Goal: Obtain resource: Download file/media

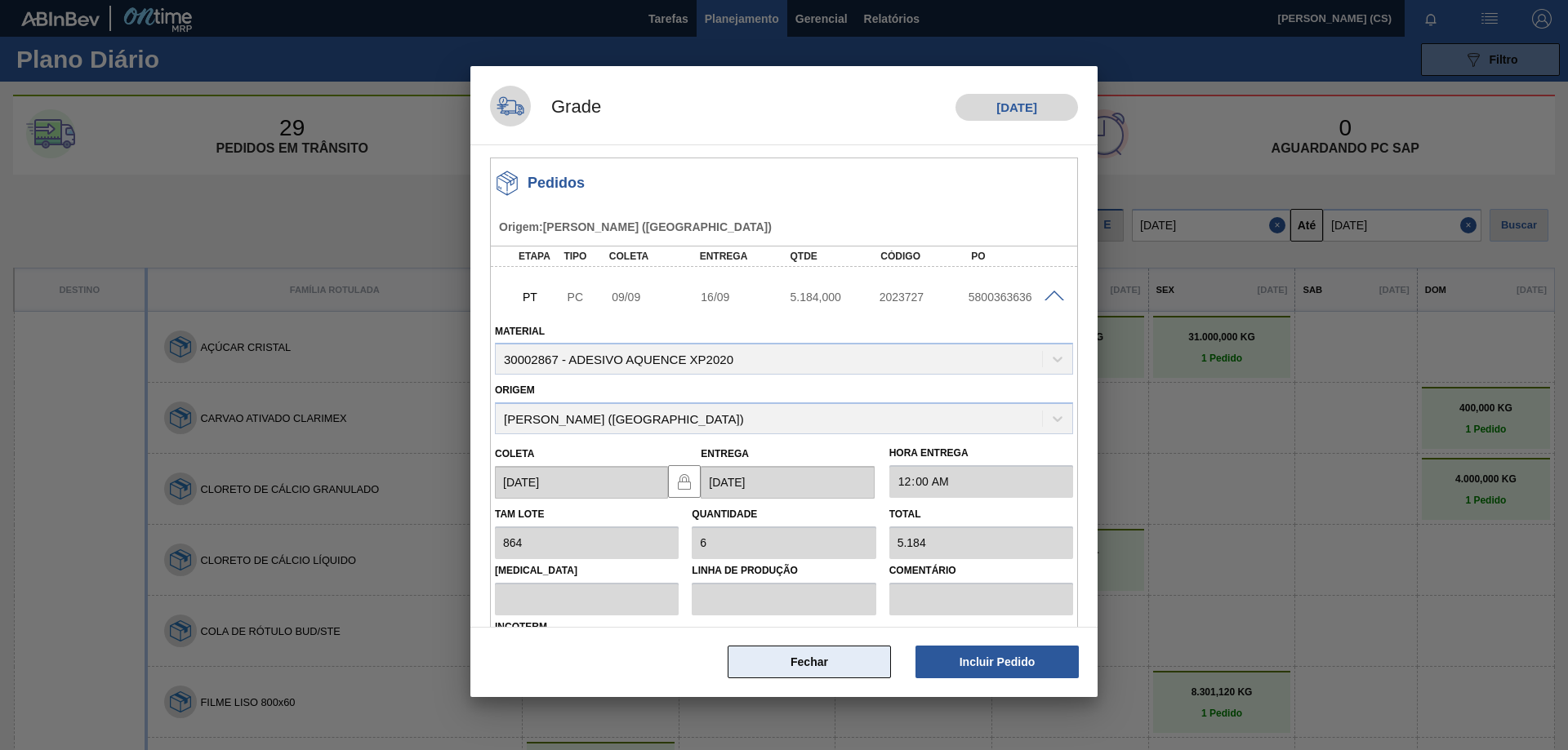
click at [821, 669] on button "Fechar" at bounding box center [810, 661] width 163 height 32
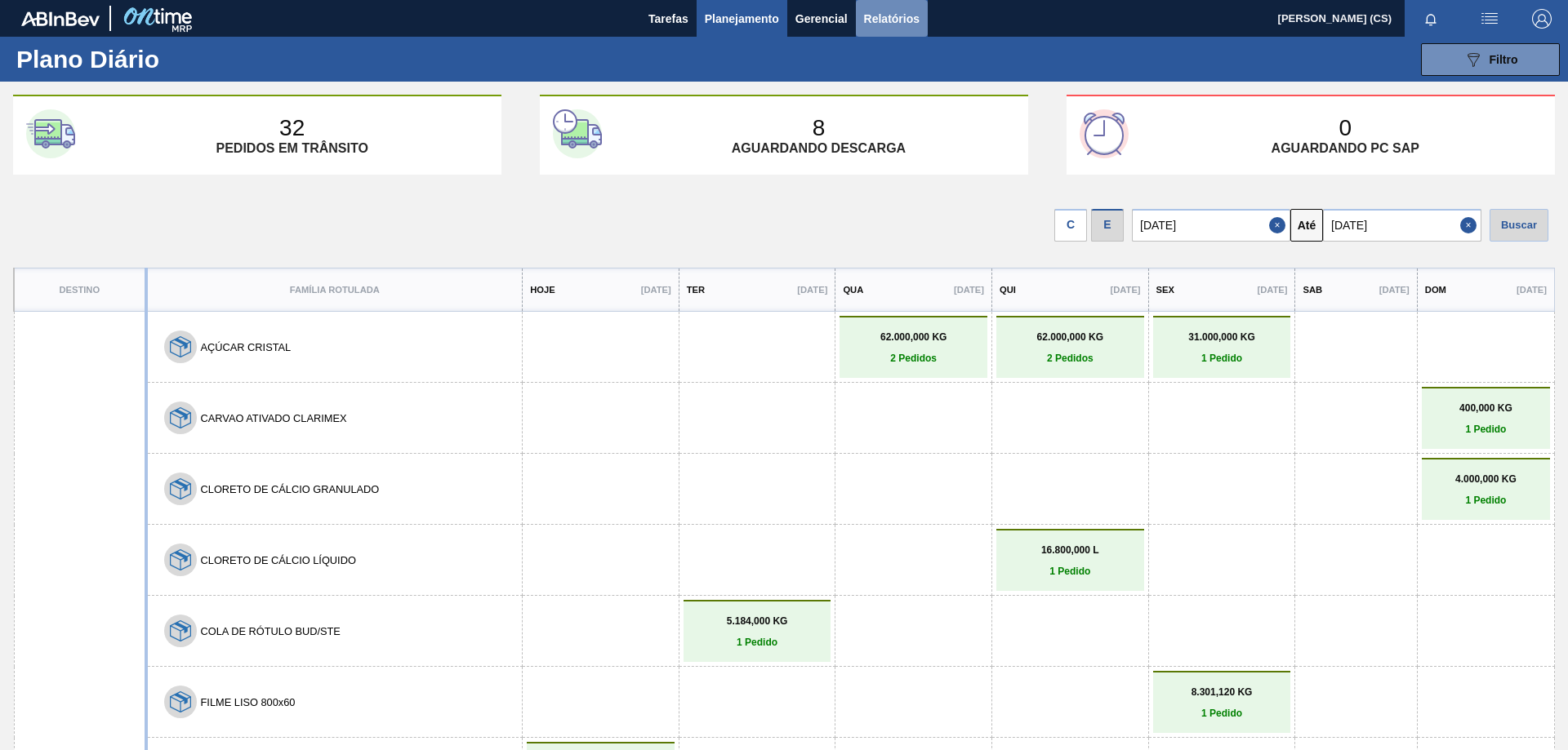
click at [877, 25] on span "Relatórios" at bounding box center [892, 19] width 56 height 20
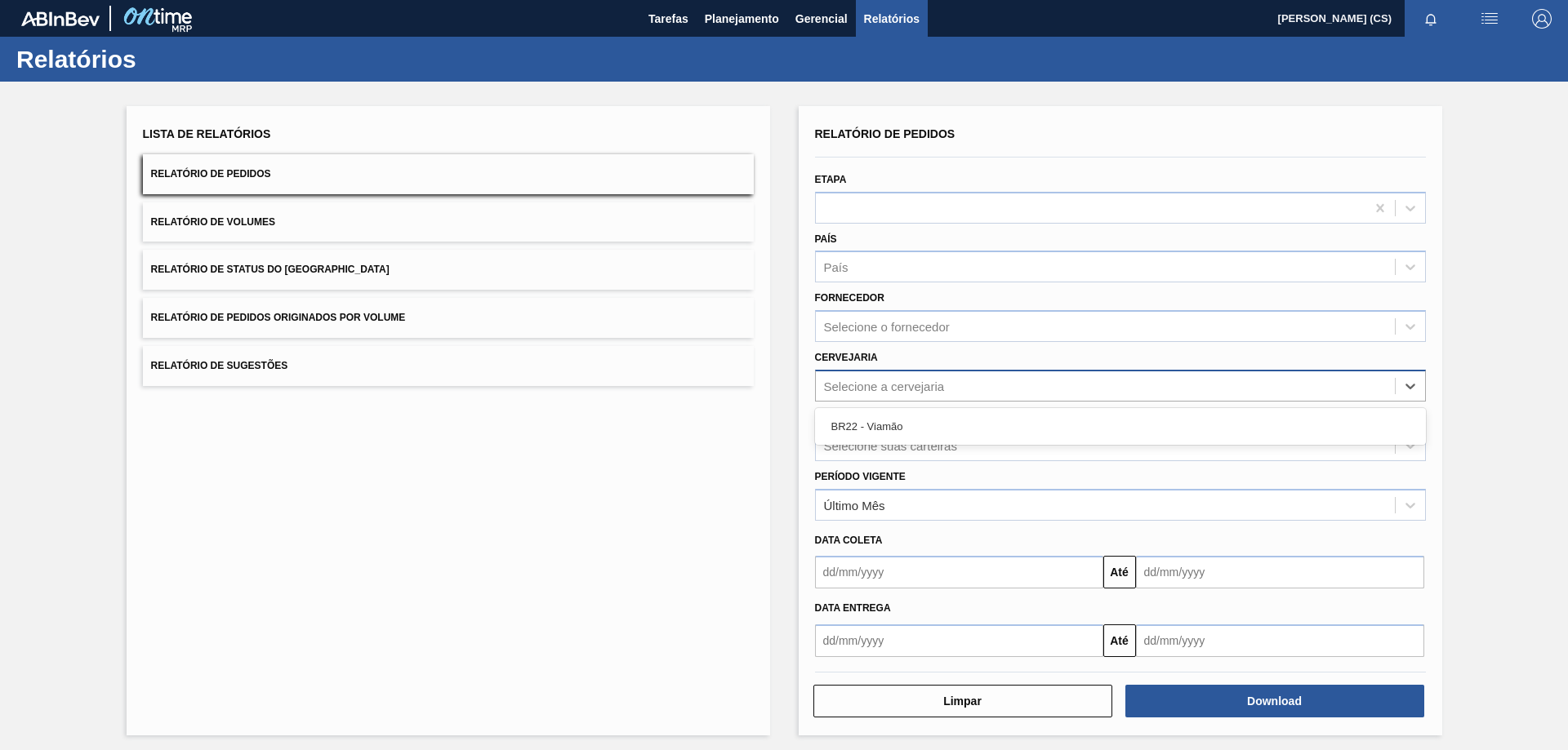
click at [869, 385] on div "Selecione a cervejaria" at bounding box center [884, 386] width 121 height 14
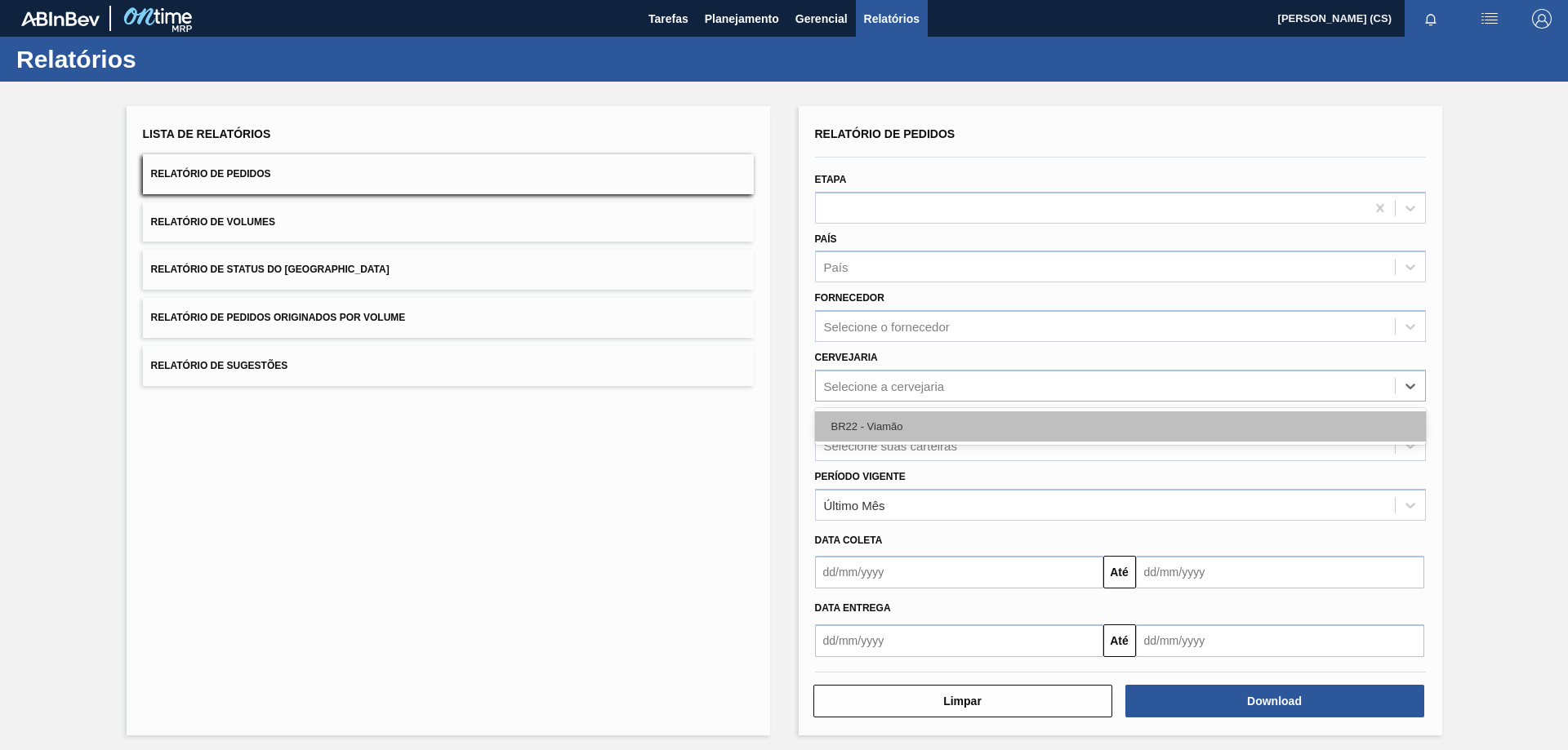
click at [870, 422] on div "BR22 - Viamão" at bounding box center [1120, 427] width 611 height 30
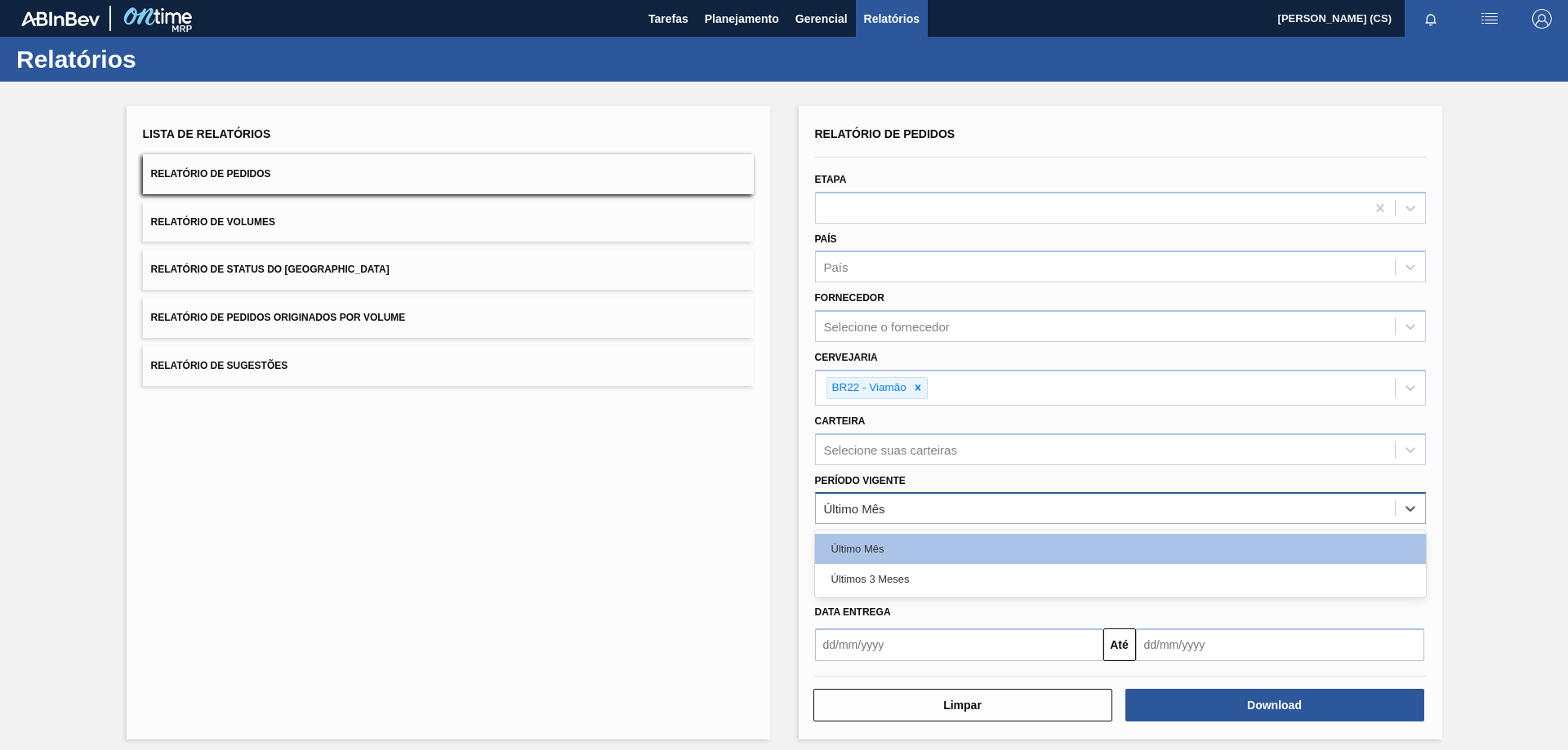
click at [833, 504] on div "Último Mês" at bounding box center [854, 509] width 61 height 14
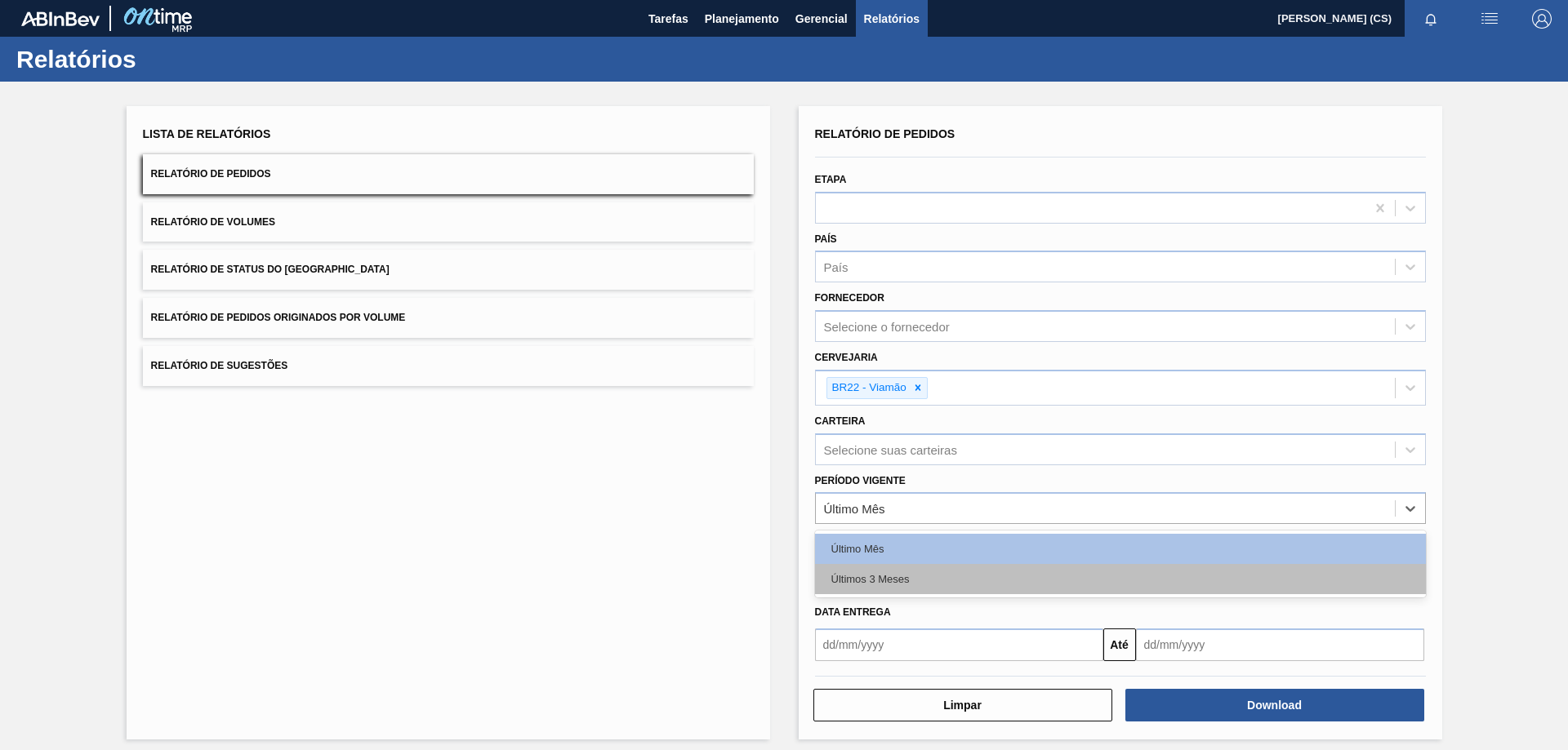
click at [894, 582] on div "Últimos 3 Meses" at bounding box center [1120, 579] width 611 height 30
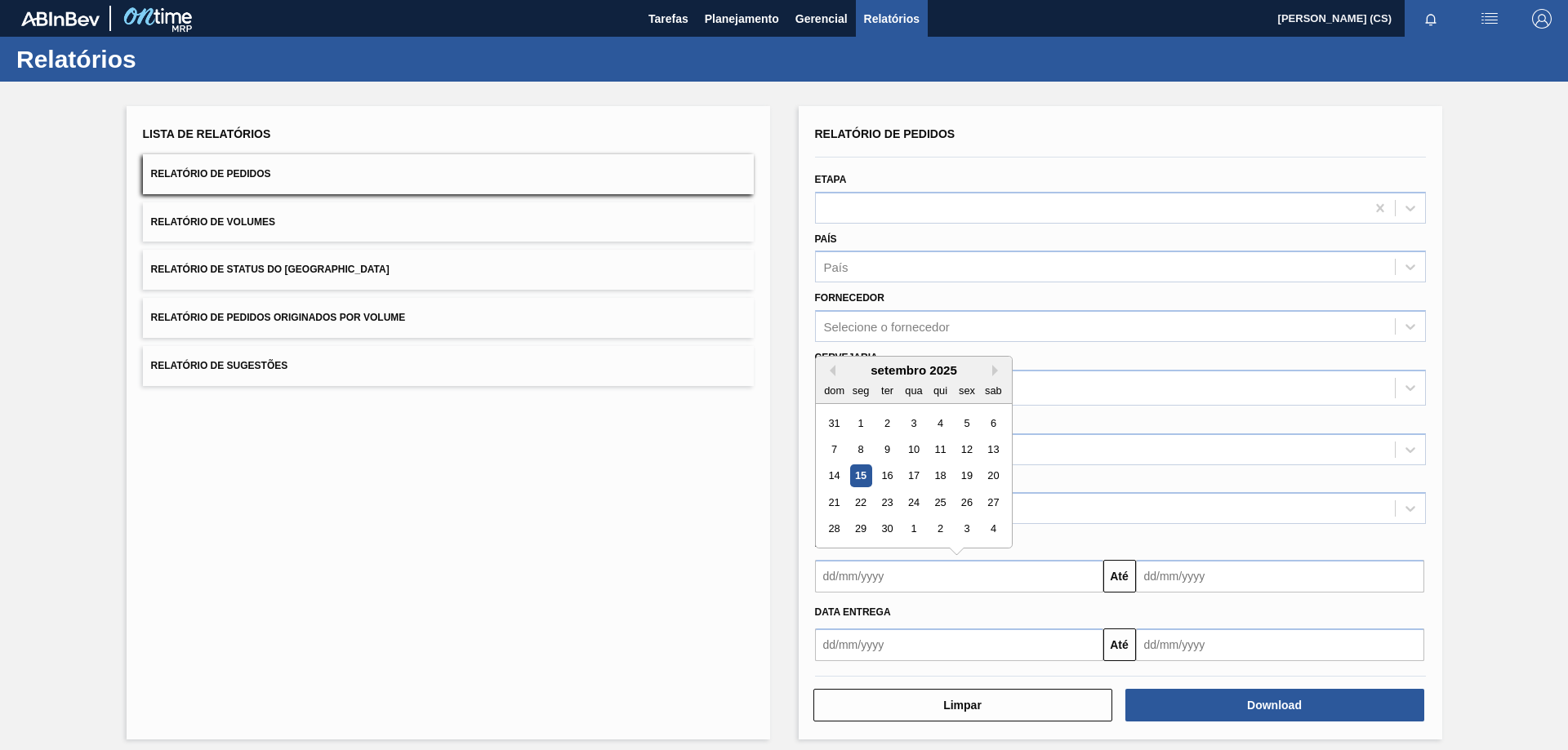
click at [829, 580] on input "text" at bounding box center [959, 576] width 288 height 32
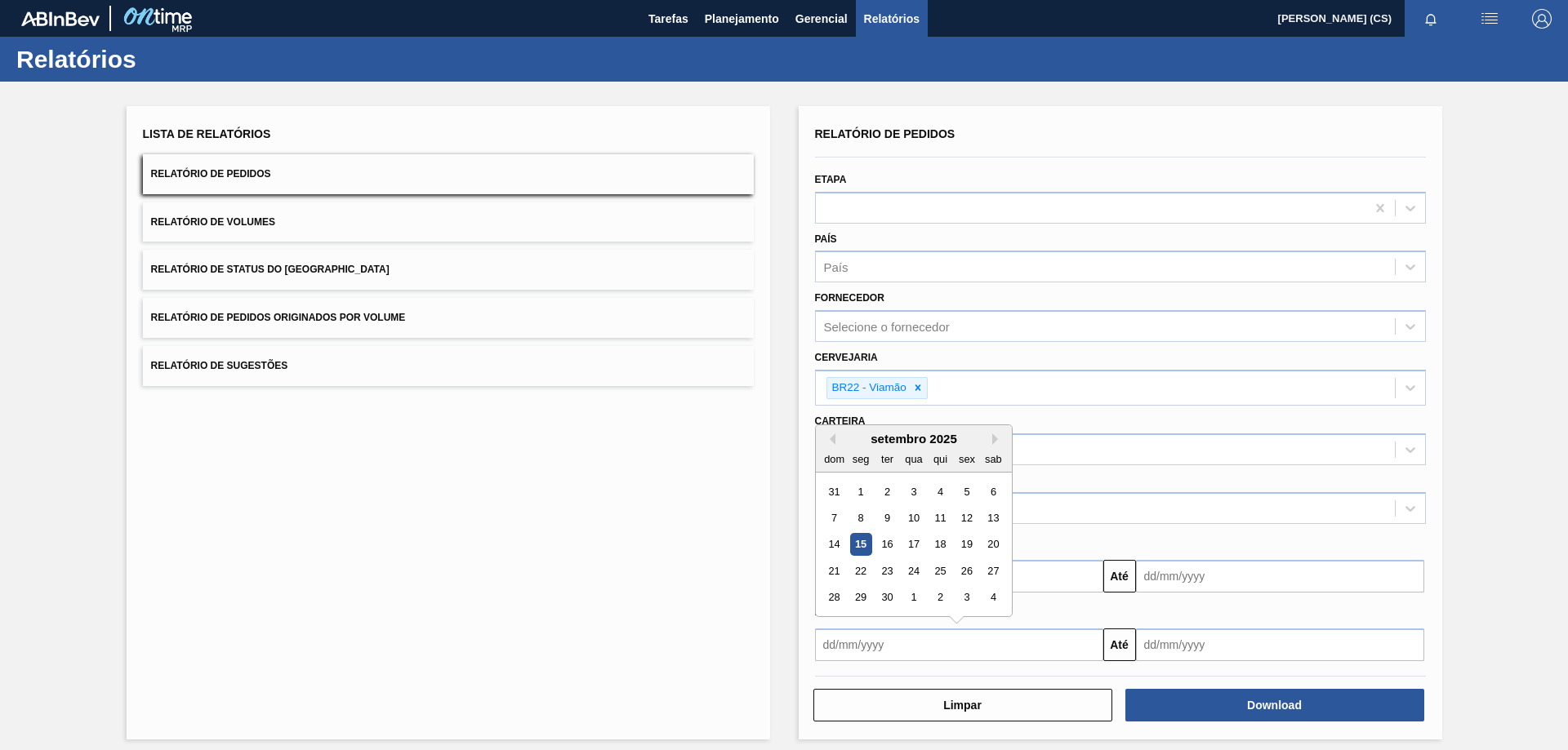
click at [844, 636] on input "text" at bounding box center [959, 644] width 288 height 32
click at [861, 496] on div "1" at bounding box center [860, 491] width 22 height 22
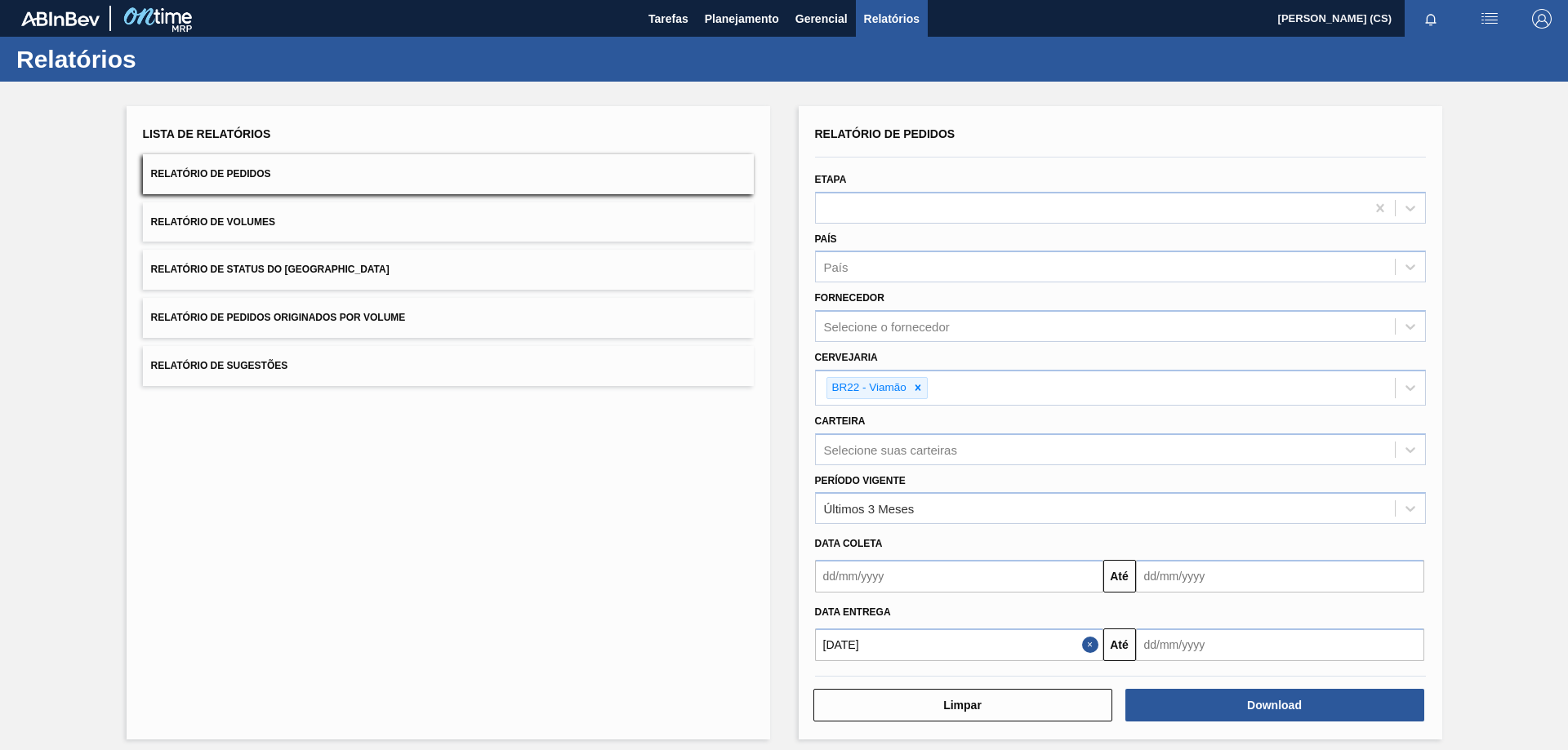
type input "[DATE]"
click at [1179, 639] on input "text" at bounding box center [1281, 644] width 288 height 32
click at [1313, 440] on button "Next Month" at bounding box center [1318, 439] width 12 height 12
click at [1236, 541] on div "15" at bounding box center [1234, 544] width 22 height 22
type input "[DATE]"
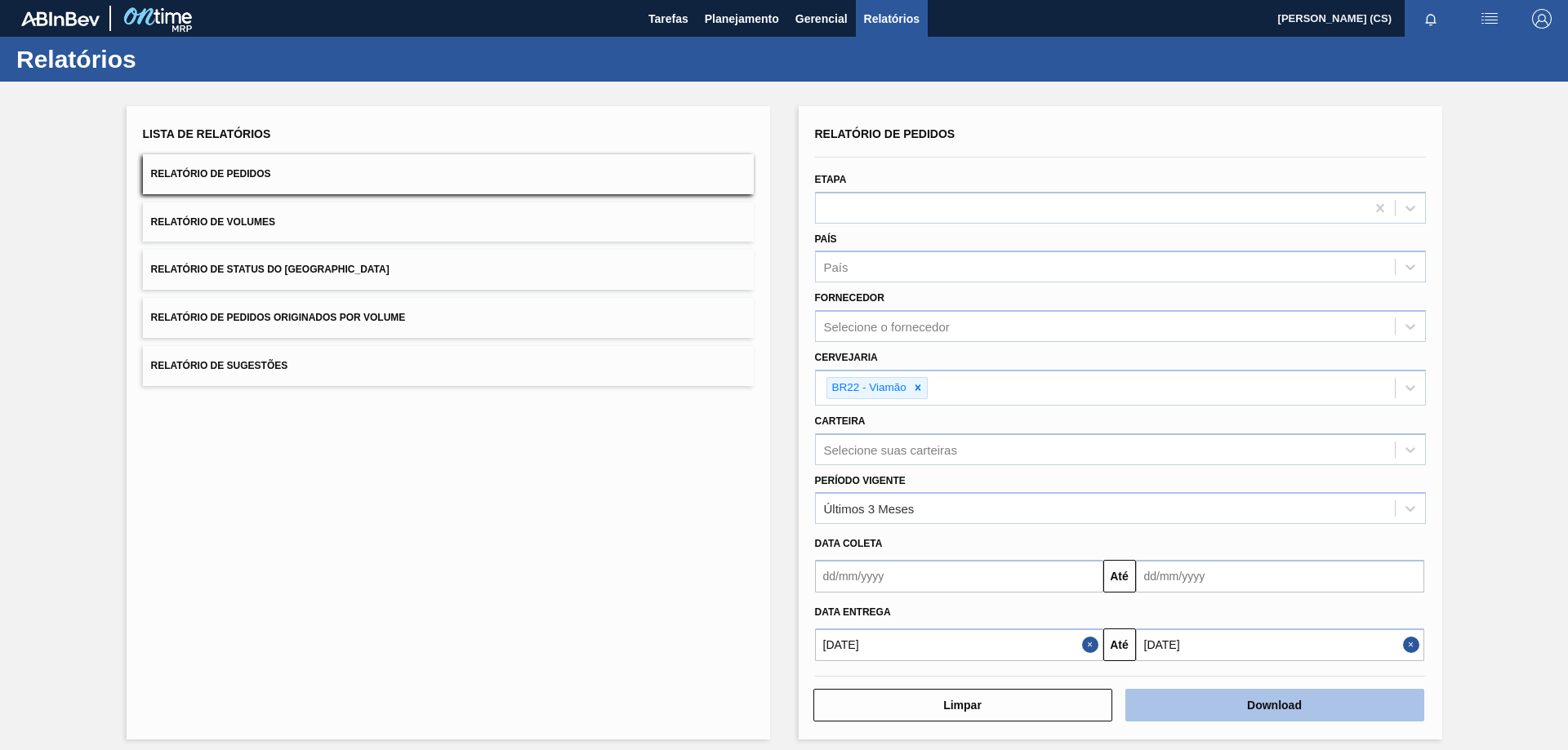
click at [1256, 712] on button "Download" at bounding box center [1275, 705] width 299 height 32
